Goal: Check status: Check status

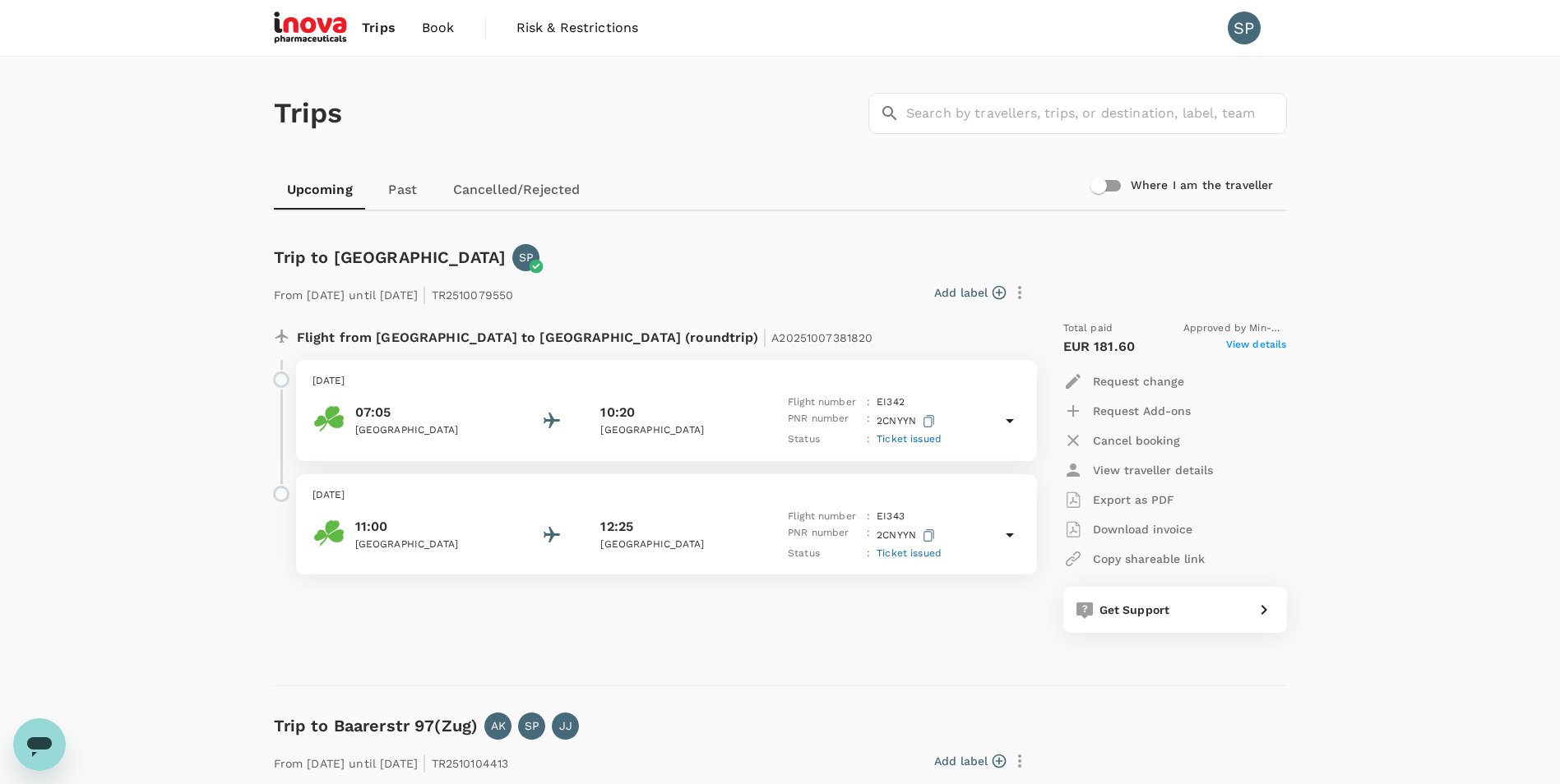
scroll to position [359, 0]
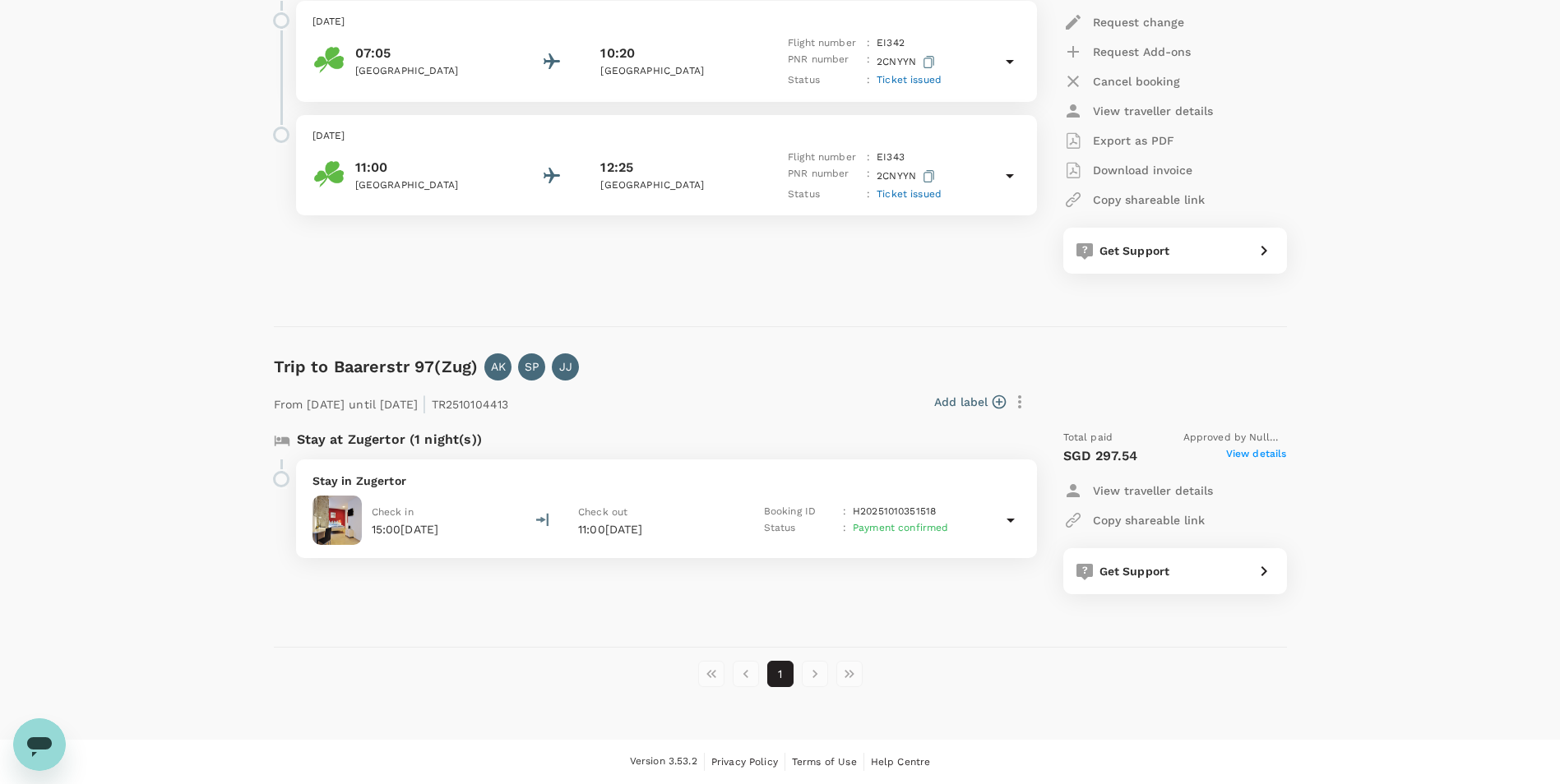
click at [581, 488] on p "Stay in Zugertor" at bounding box center [666, 482] width 708 height 17
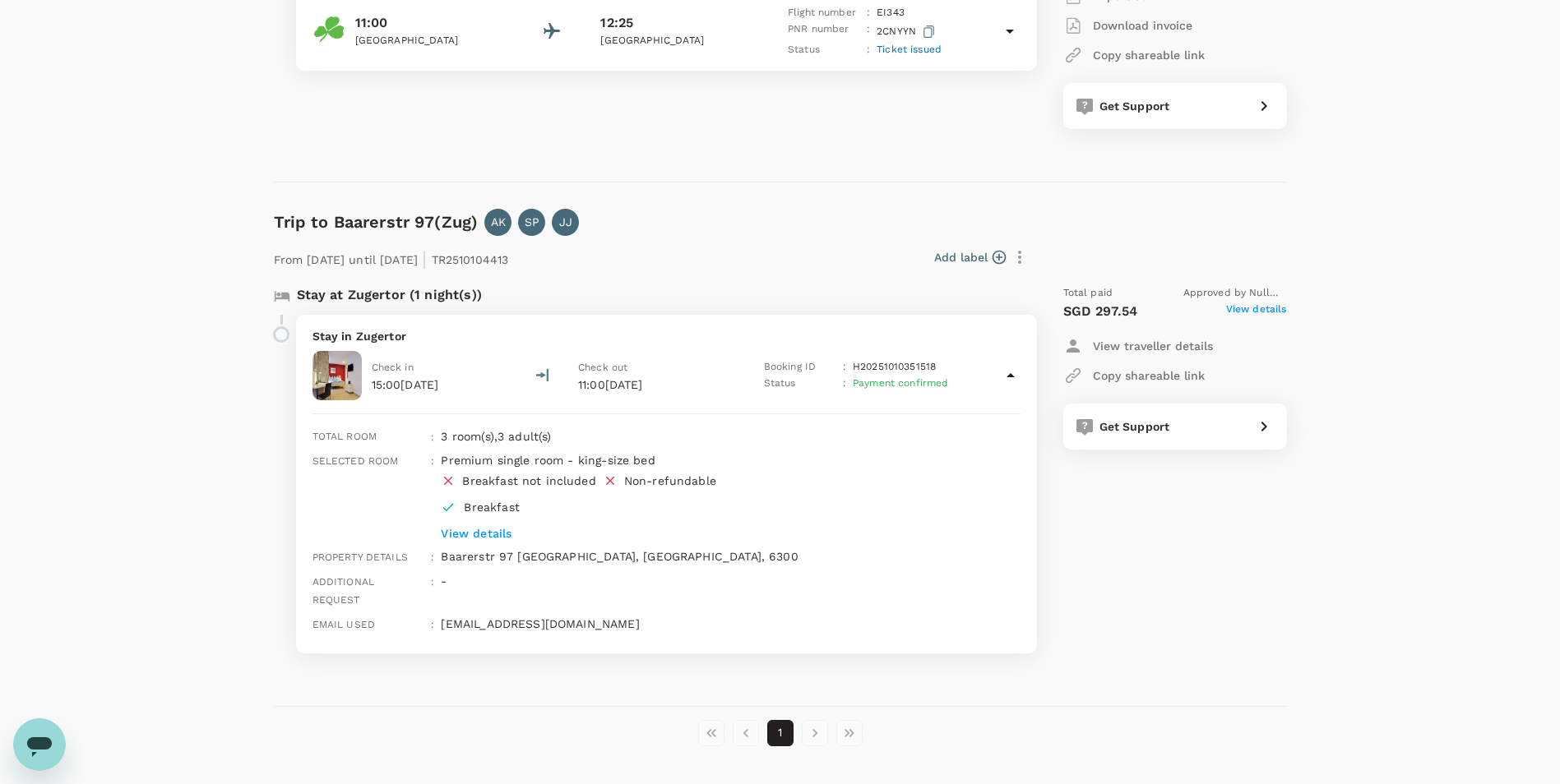
scroll to position [546, 0]
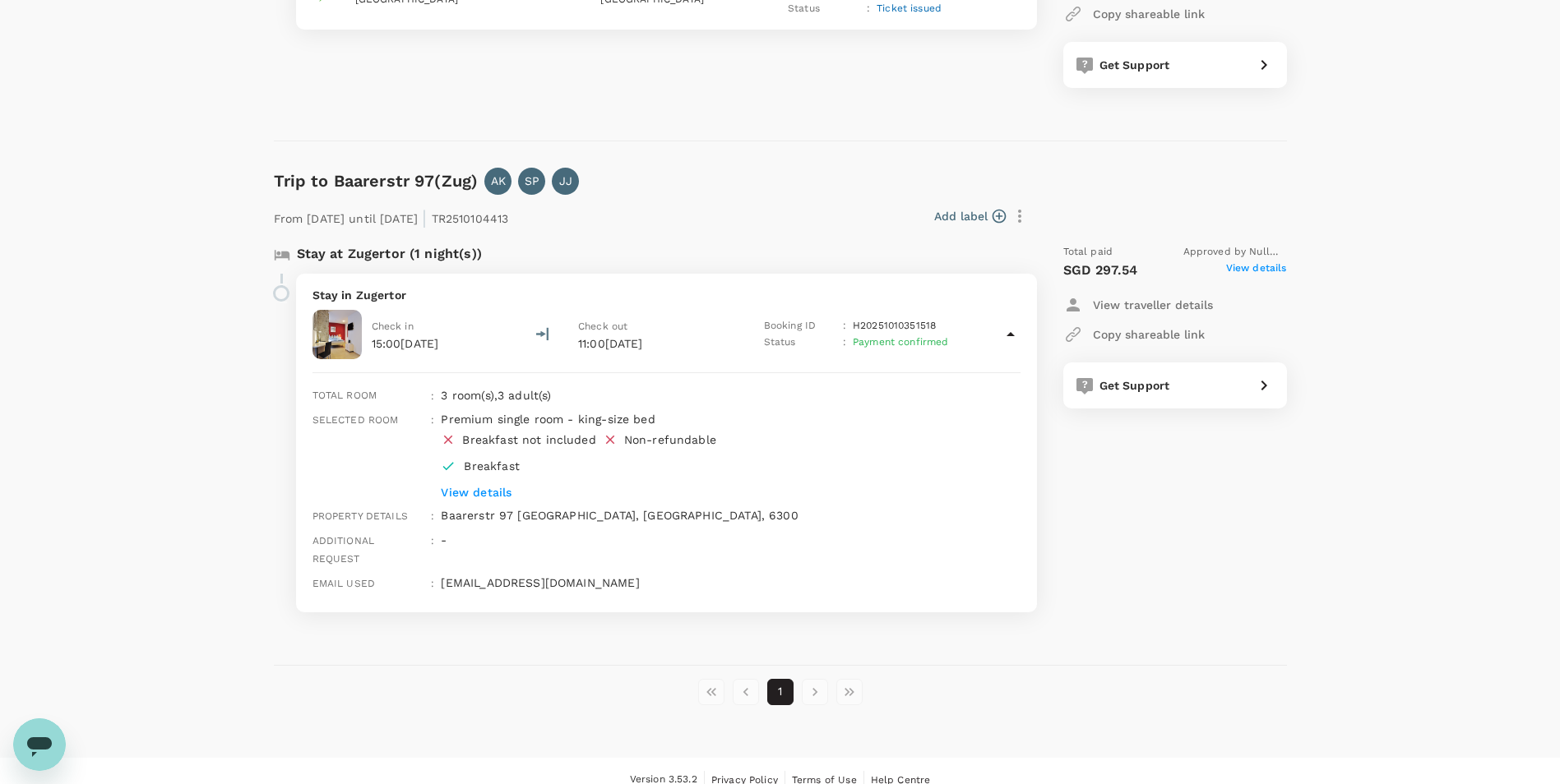
click at [1309, 560] on div "Trips ​ ​ Upcoming Past Cancelled/Rejected Where I am the traveller Trip to [GE…" at bounding box center [780, 135] width 1560 height 1246
click at [483, 493] on p "View details" at bounding box center [705, 493] width 530 height 17
click at [1186, 509] on div "Total paid Approved by null null SGD 297.54 View details View traveller details…" at bounding box center [1158, 428] width 256 height 394
click at [539, 328] on icon at bounding box center [542, 334] width 13 height 14
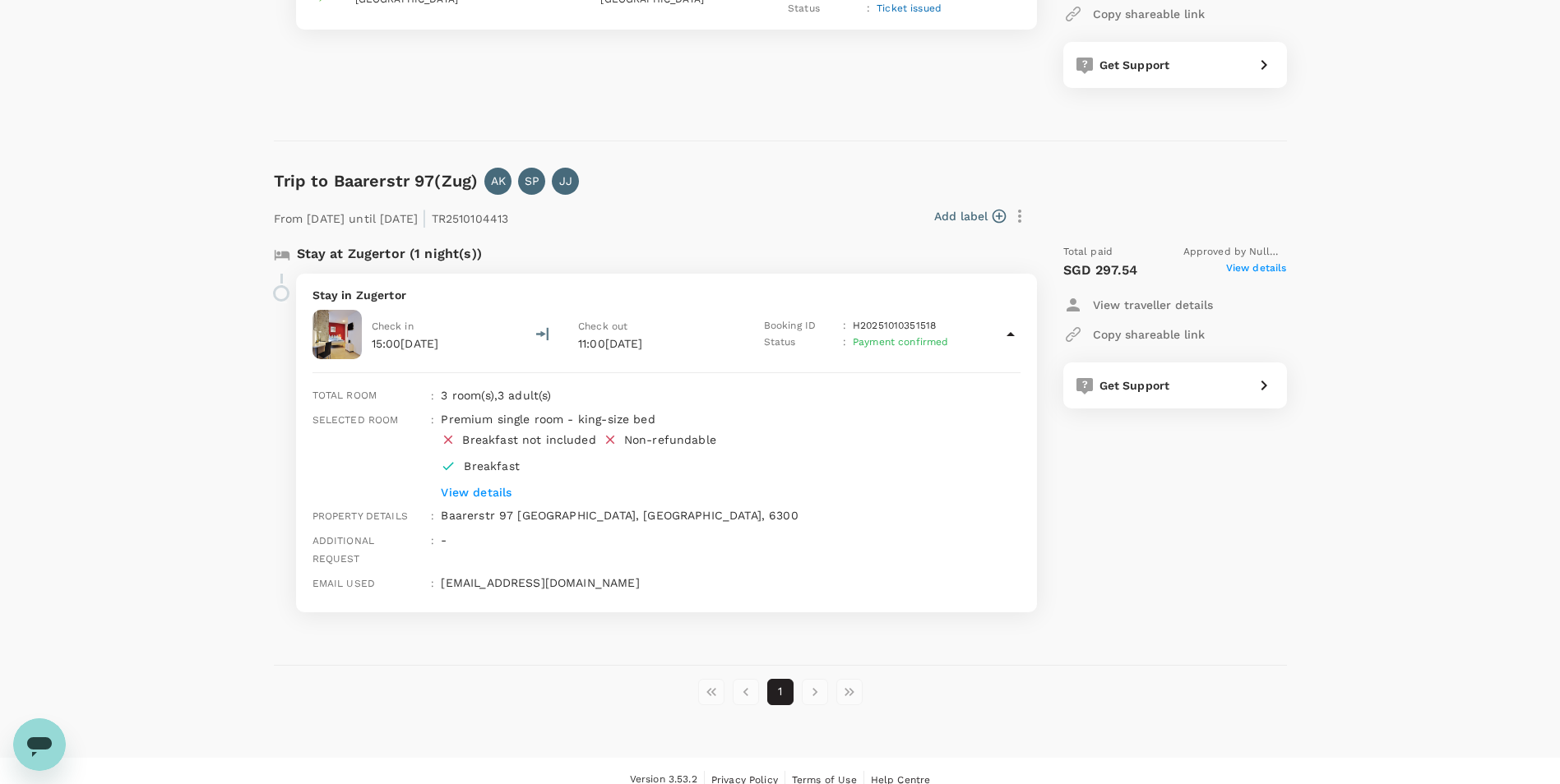
scroll to position [359, 0]
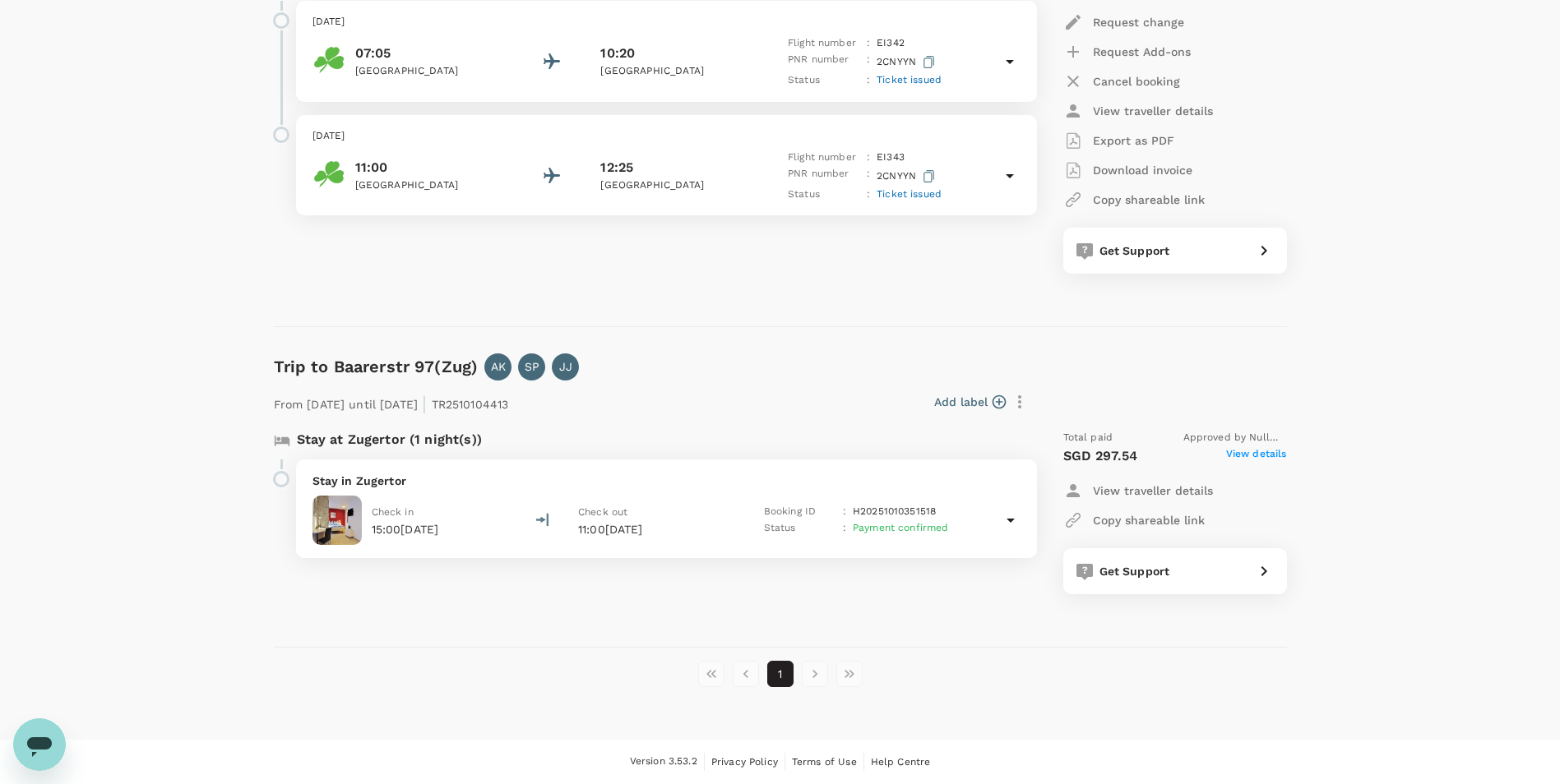
click at [548, 513] on icon at bounding box center [542, 520] width 13 height 14
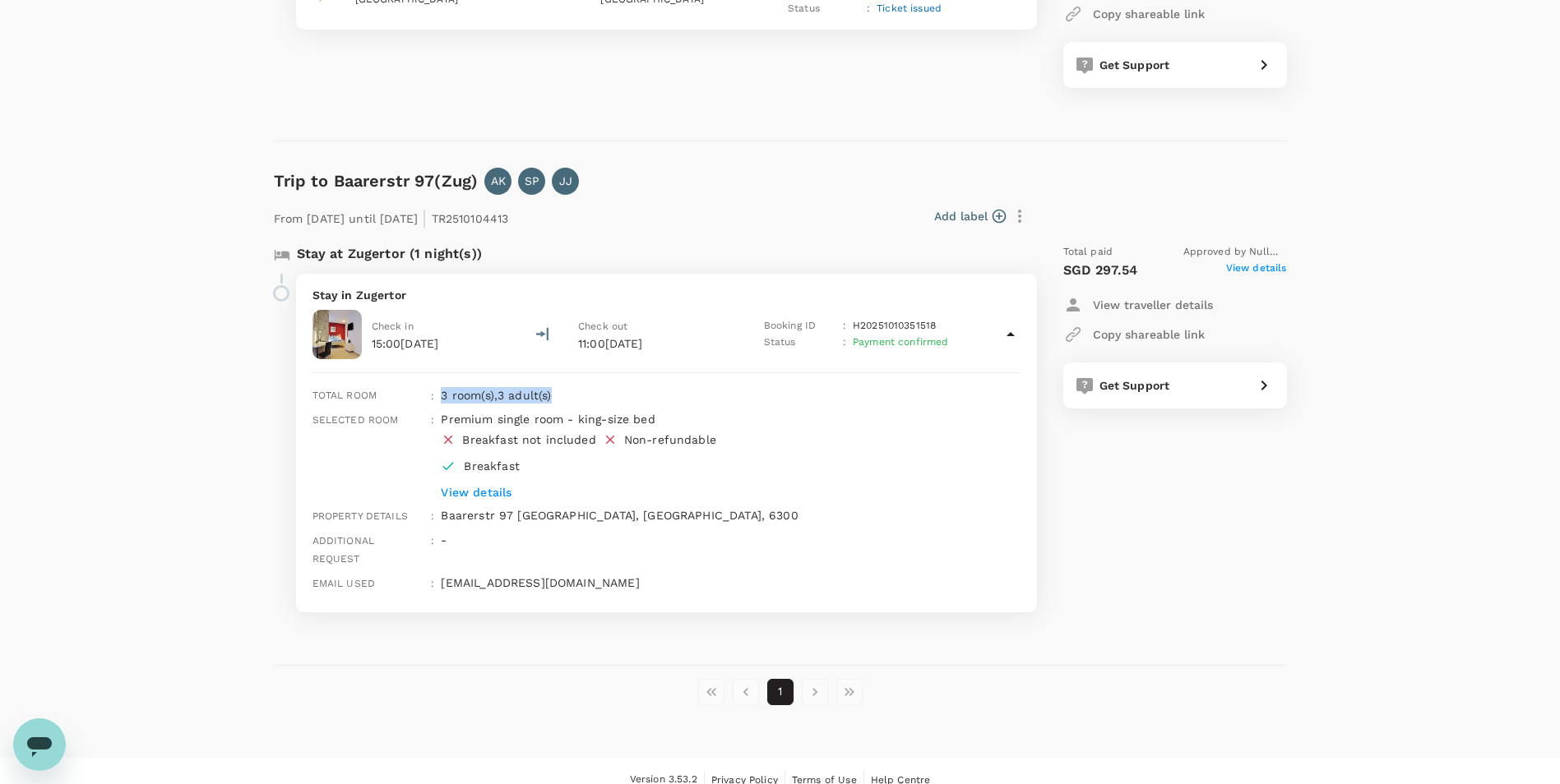
drag, startPoint x: 441, startPoint y: 398, endPoint x: 557, endPoint y: 399, distance: 116.0
click at [557, 399] on div "3 room(s) , 3 adult(s)" at bounding box center [642, 392] width 417 height 23
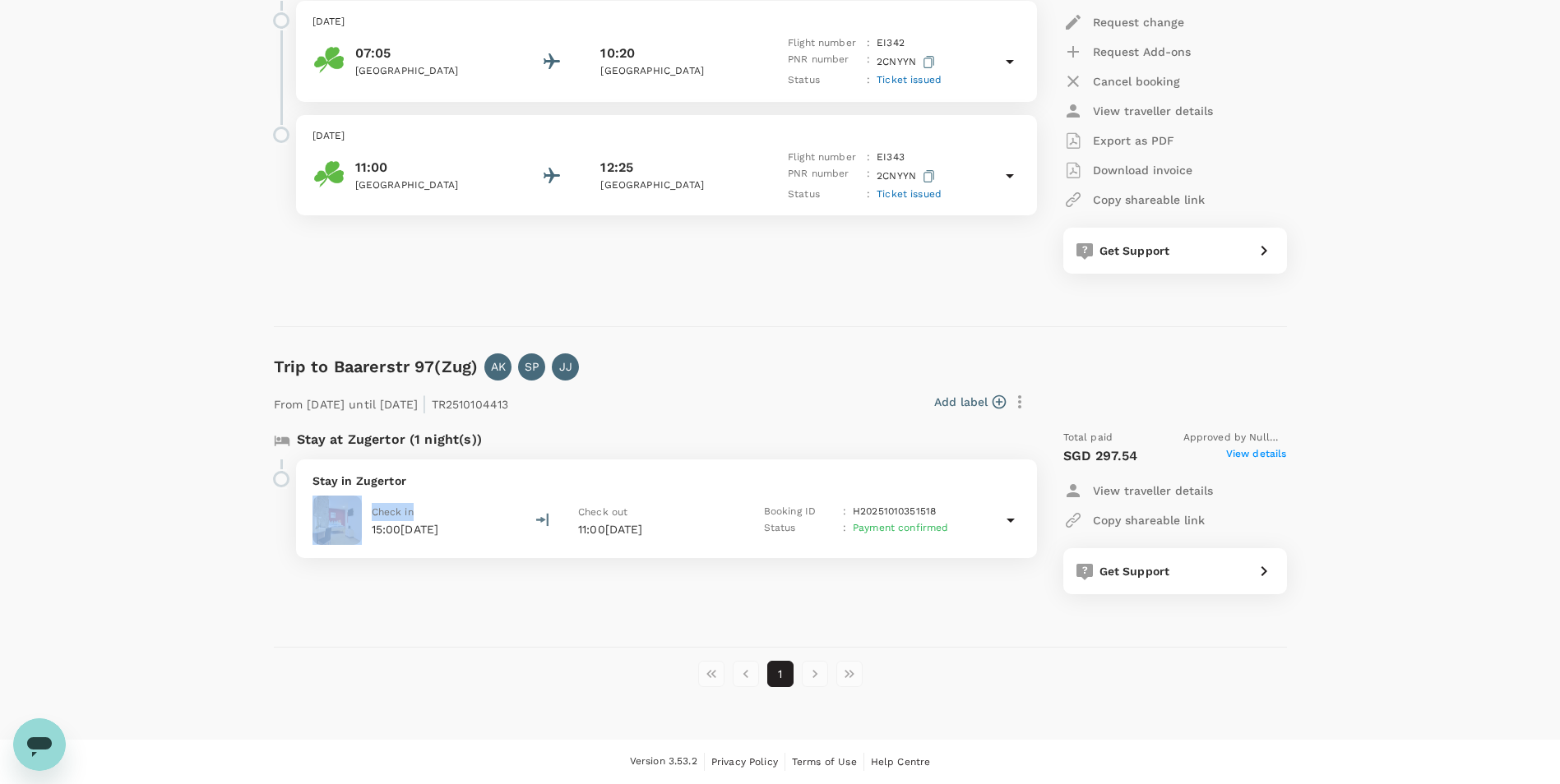
click at [509, 491] on div "Stay in Zugertor Check in 15:00[DATE] Check out 11:00[DATE] Booking ID : H20251…" at bounding box center [666, 508] width 741 height 98
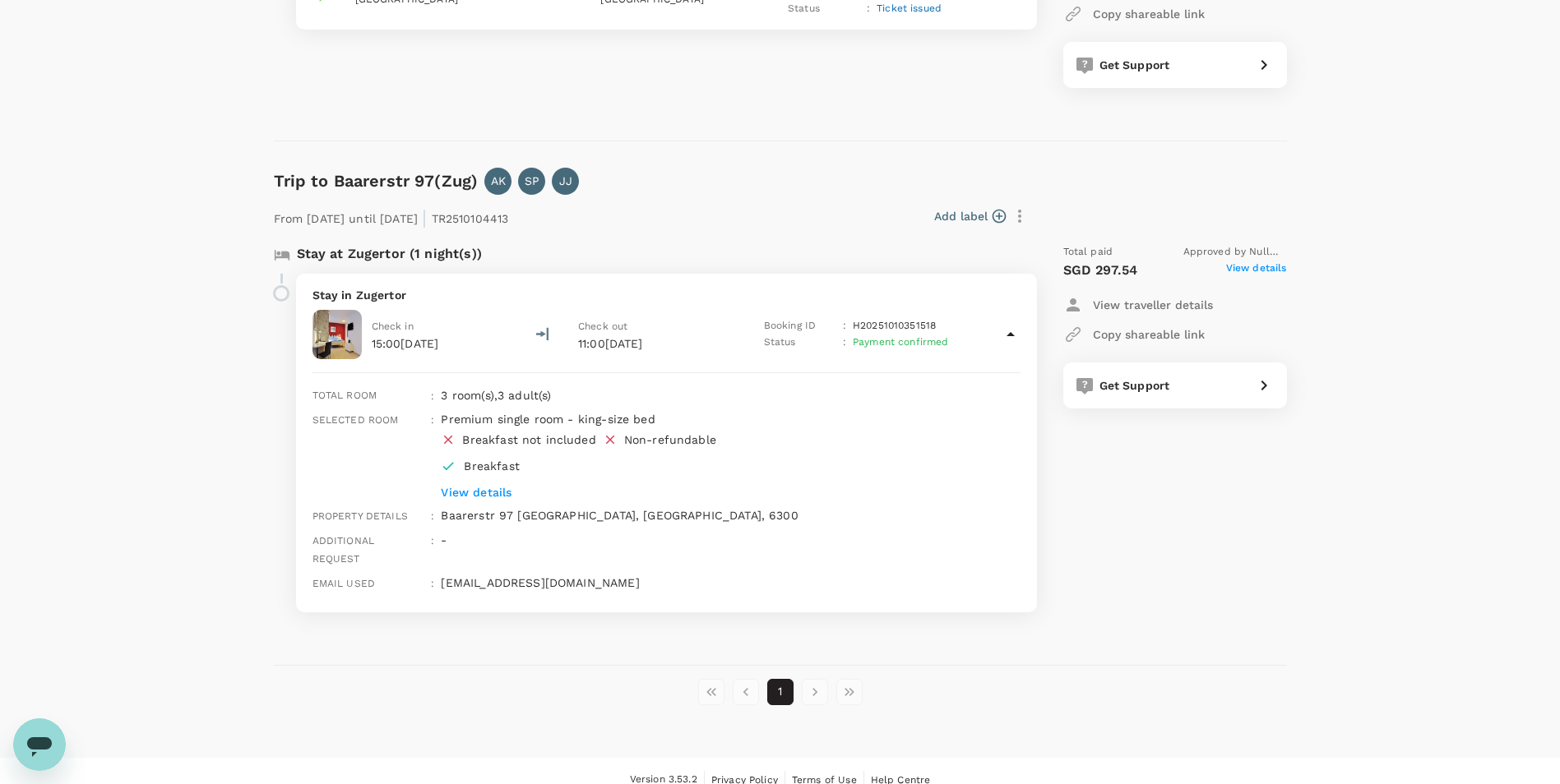
click at [1316, 550] on div "Trips ​ ​ Upcoming Past Cancelled/Rejected Where I am the traveller Trip to [GE…" at bounding box center [780, 135] width 1560 height 1246
click at [1260, 504] on div "Total paid Approved by null null SGD 297.54 View details View traveller details…" at bounding box center [1158, 428] width 256 height 394
drag, startPoint x: 355, startPoint y: 295, endPoint x: 406, endPoint y: 300, distance: 51.2
click at [406, 300] on p "Stay in Zugertor" at bounding box center [666, 295] width 708 height 17
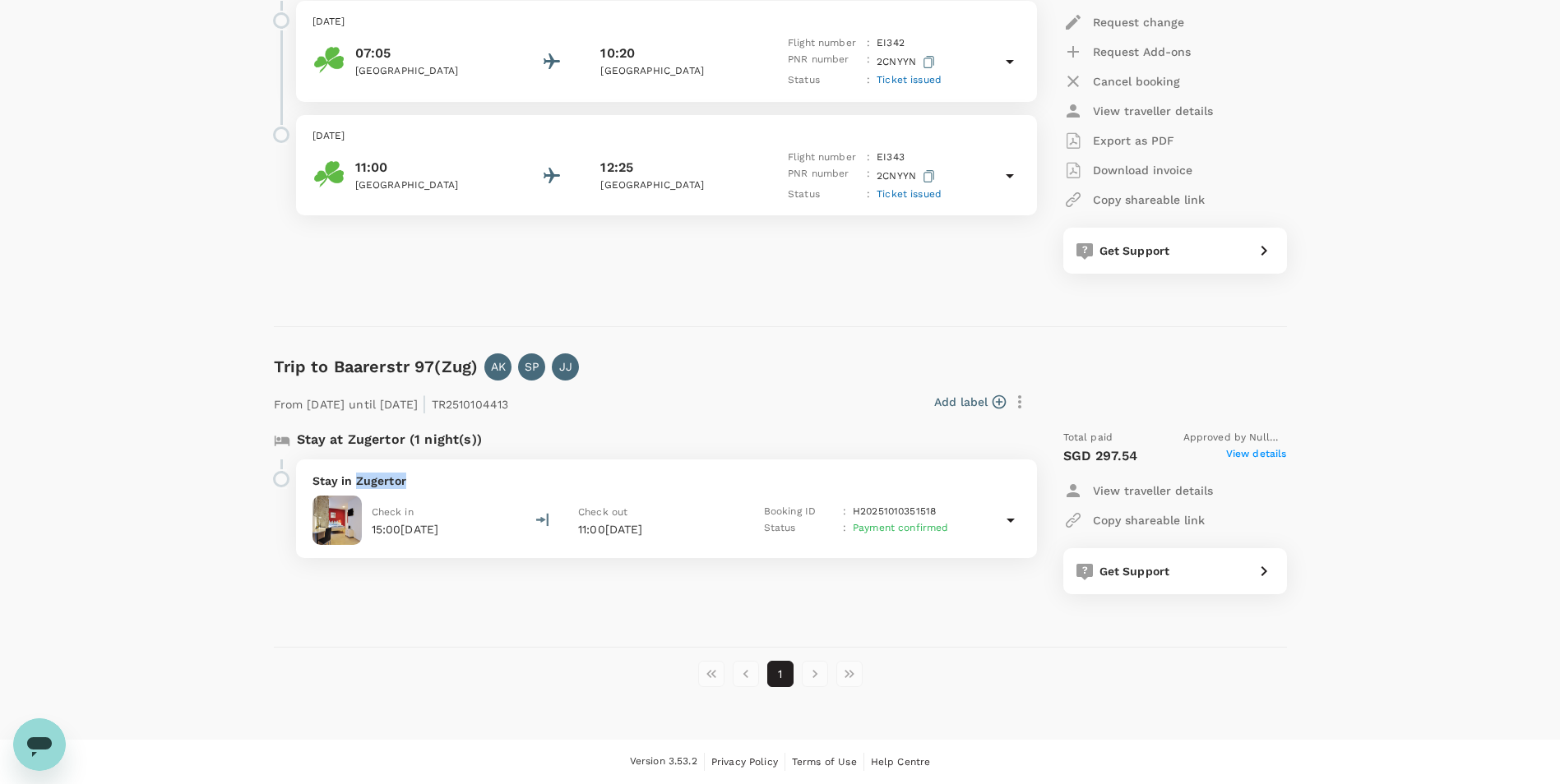
scroll to position [359, 0]
click at [340, 524] on img at bounding box center [337, 520] width 49 height 49
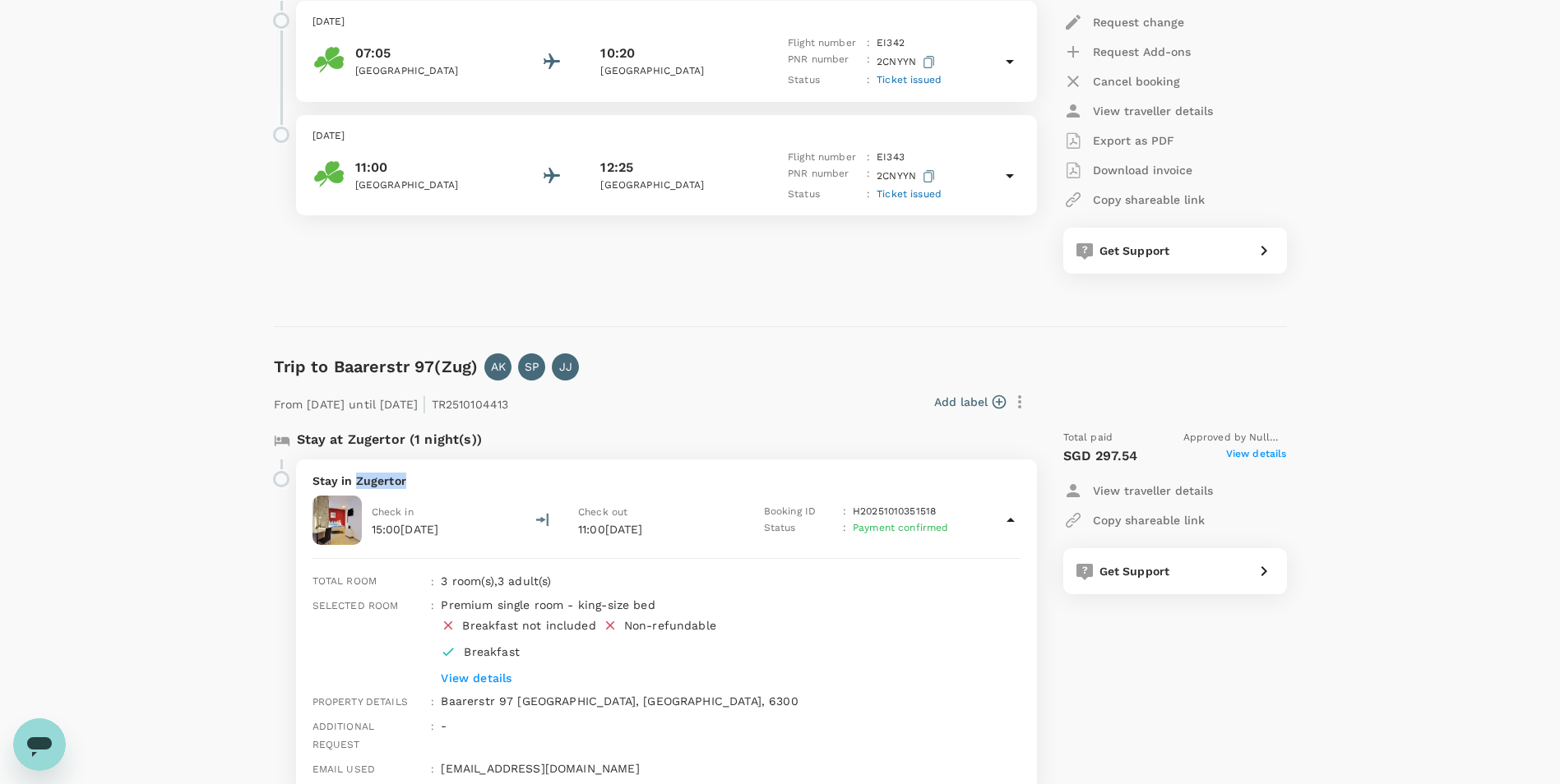
scroll to position [546, 0]
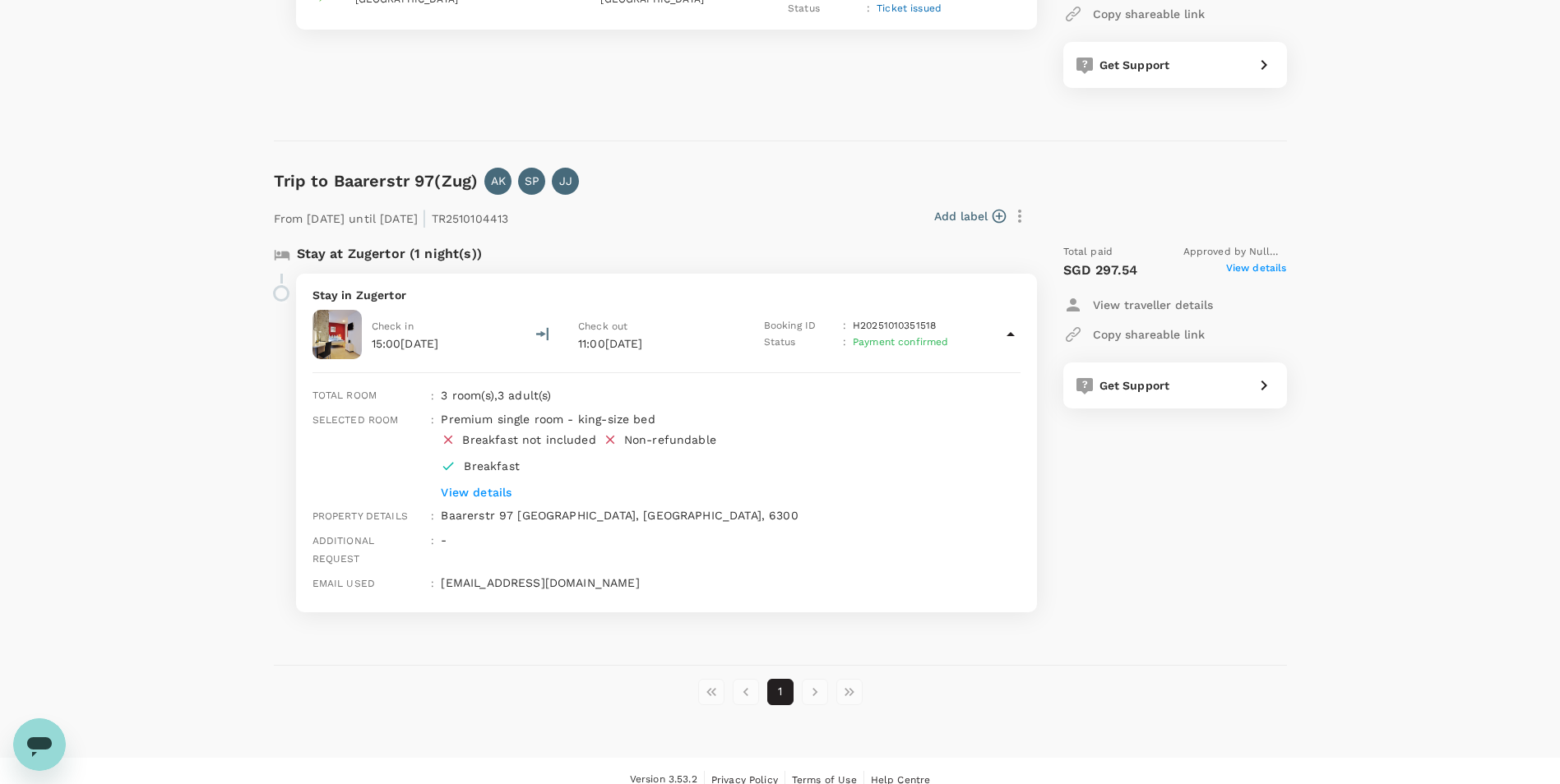
click at [1369, 375] on div "Trips ​ ​ Upcoming Past Cancelled/Rejected Where I am the traveller Trip to [GE…" at bounding box center [780, 135] width 1560 height 1246
click at [1362, 367] on div "Trips ​ ​ Upcoming Past Cancelled/Rejected Where I am the traveller Trip to [GE…" at bounding box center [780, 135] width 1560 height 1246
click at [1248, 269] on span "View details" at bounding box center [1257, 270] width 61 height 19
drag, startPoint x: 409, startPoint y: 298, endPoint x: 356, endPoint y: 300, distance: 53.0
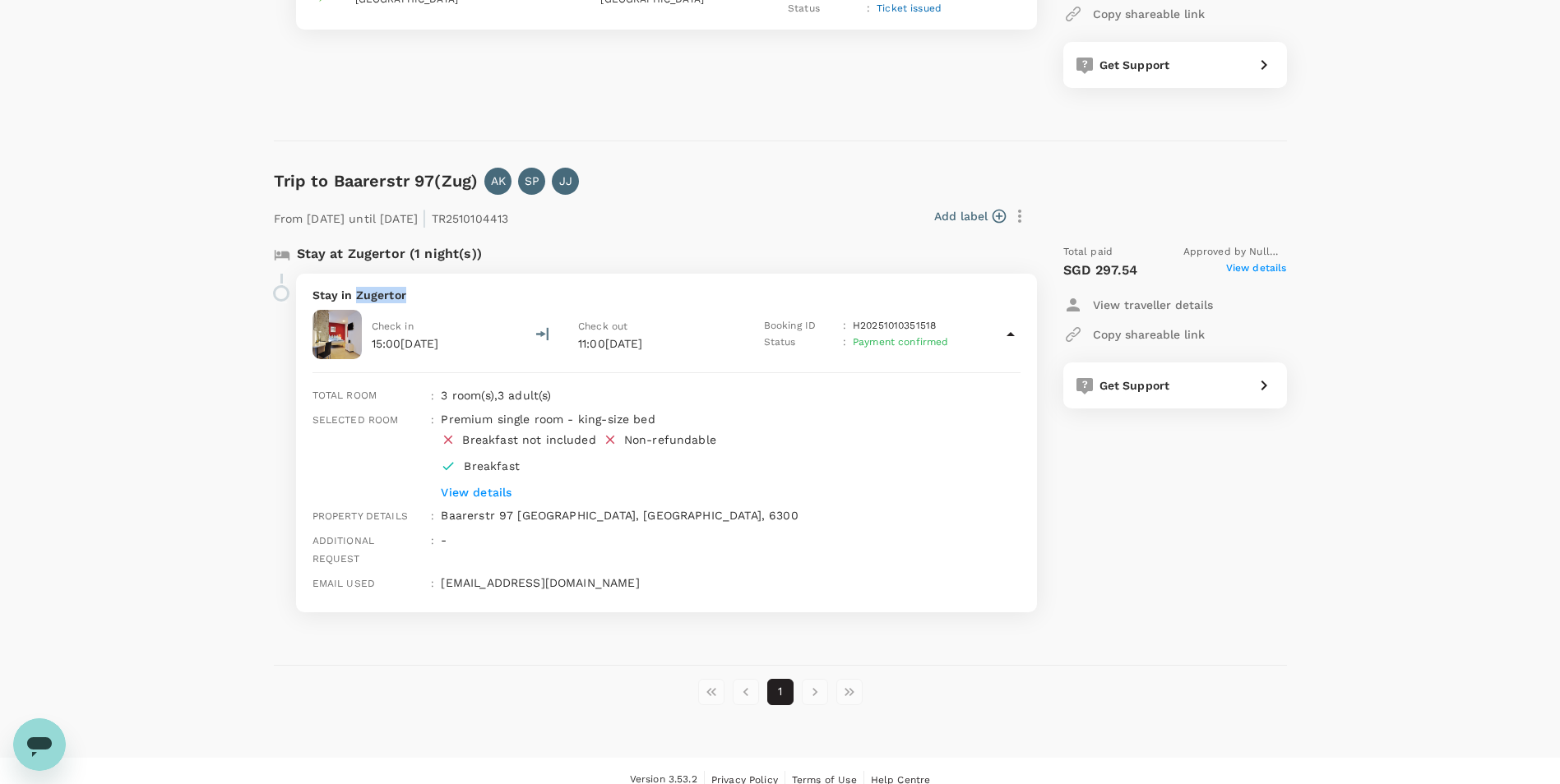
click at [356, 300] on p "Stay in Zugertor" at bounding box center [666, 295] width 708 height 17
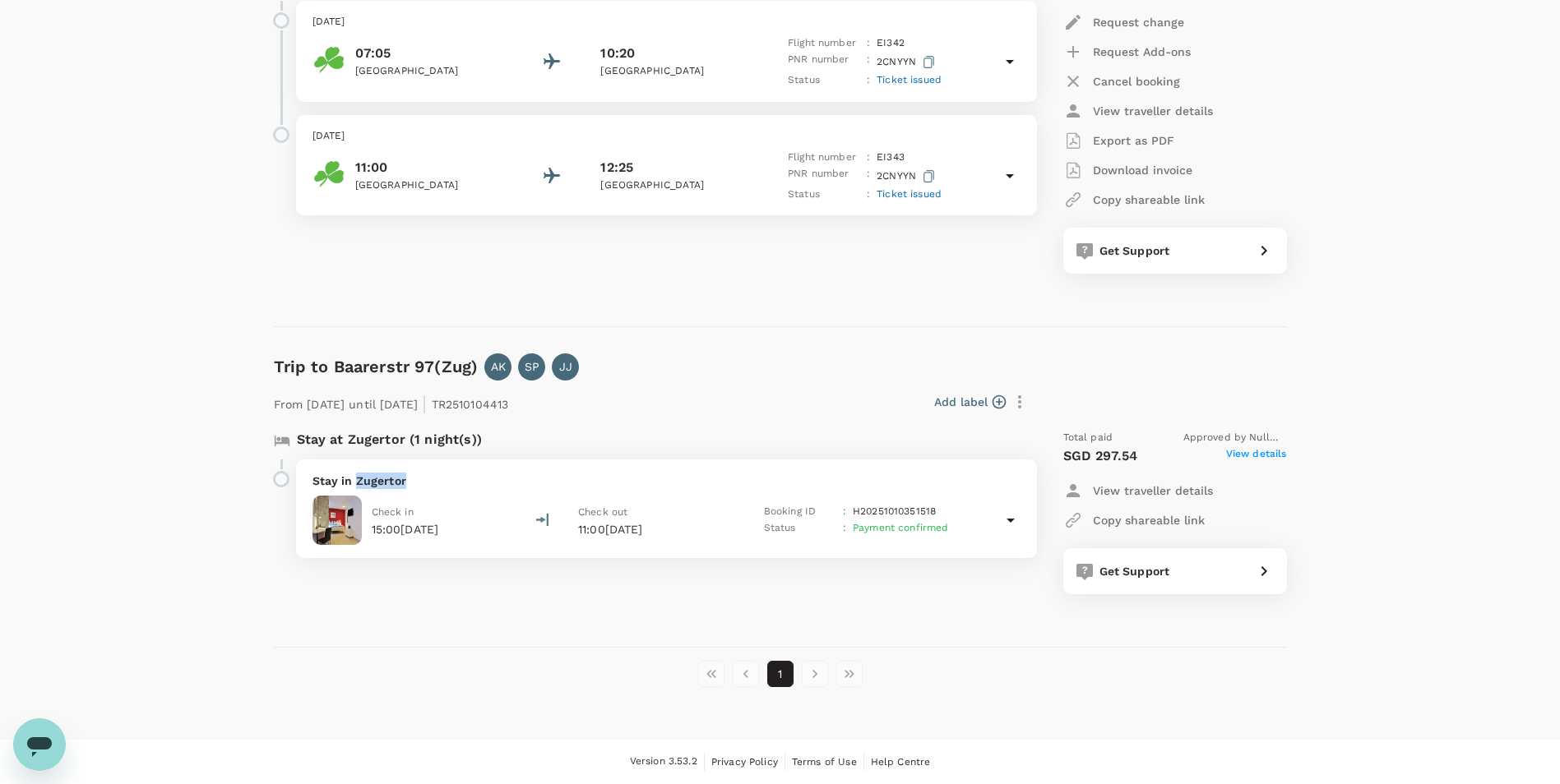
copy p "Zugertor"
click at [1390, 197] on div "Trips ​ ​ Upcoming Past Cancelled/Rejected Where I am the traveller Trip to [GE…" at bounding box center [780, 219] width 1560 height 1043
